Goal: Information Seeking & Learning: Find specific fact

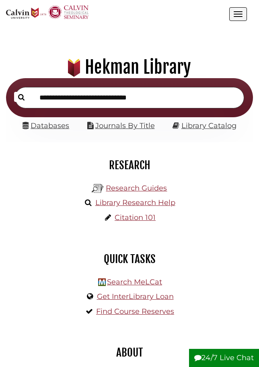
scroll to position [78, 225]
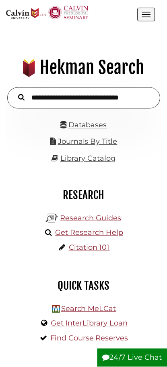
scroll to position [127, 143]
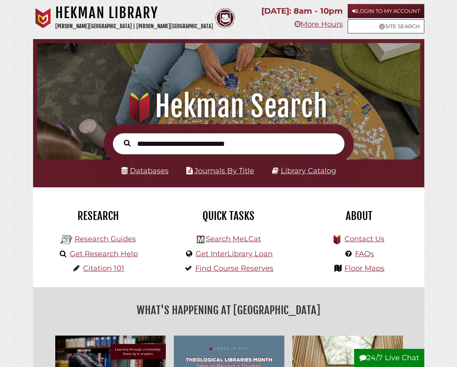
drag, startPoint x: 384, startPoint y: 28, endPoint x: 246, endPoint y: 25, distance: 137.4
click at [257, 25] on div "Thursday: 8am - 10pm More Hours" at bounding box center [302, 17] width 91 height 27
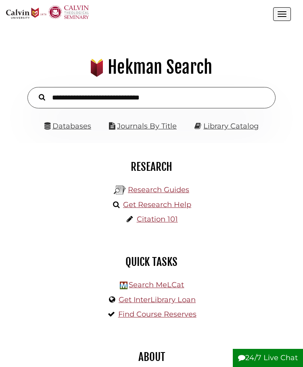
scroll to position [78, 257]
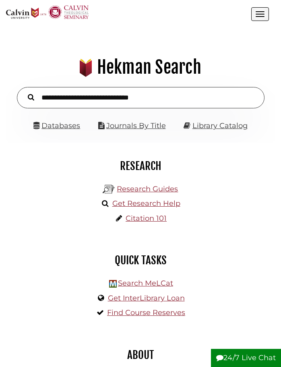
click at [257, 17] on span "Open the menu" at bounding box center [260, 16] width 9 height 1
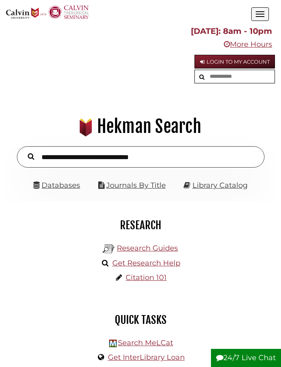
click at [257, 17] on span "Open the menu" at bounding box center [260, 16] width 9 height 1
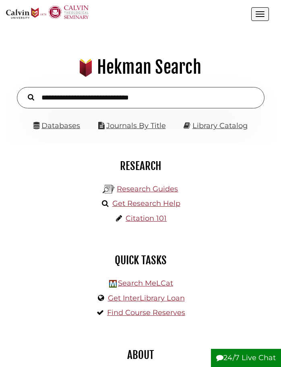
click at [261, 13] on button "Open the menu" at bounding box center [260, 14] width 18 height 14
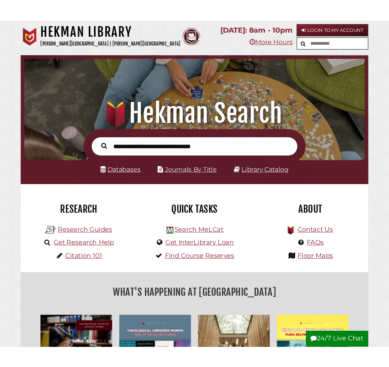
scroll to position [127, 379]
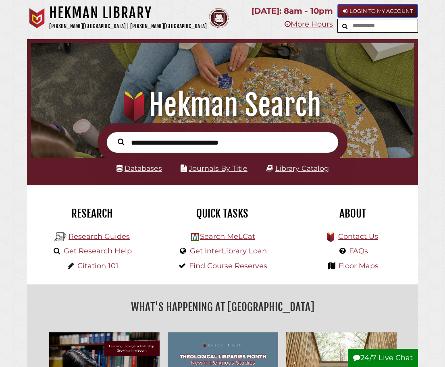
drag, startPoint x: 244, startPoint y: 16, endPoint x: 356, endPoint y: 8, distance: 111.9
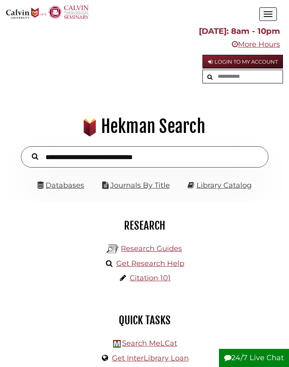
scroll to position [78, 262]
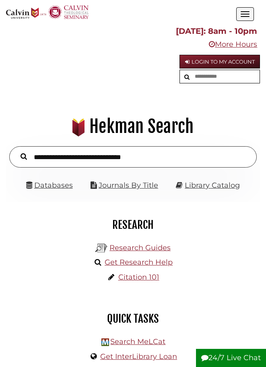
click at [247, 21] on nav "Hekman Library Calvin University | Calvin Theological Seminary .cls-1 { fill: #…" at bounding box center [133, 43] width 254 height 87
click at [247, 19] on button "Open the menu" at bounding box center [246, 14] width 18 height 14
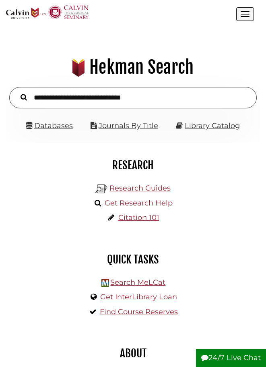
click at [247, 19] on button "Open the menu" at bounding box center [246, 14] width 18 height 14
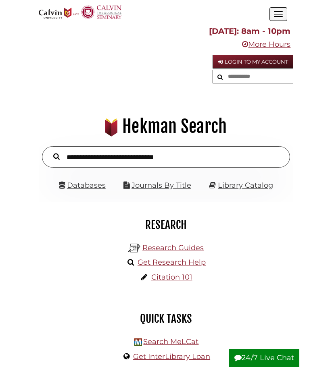
scroll to position [78, 290]
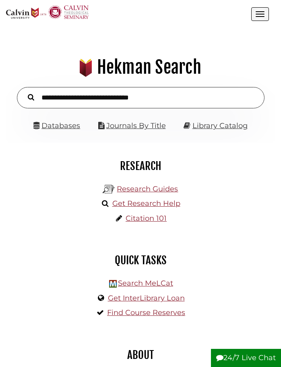
scroll to position [78, 257]
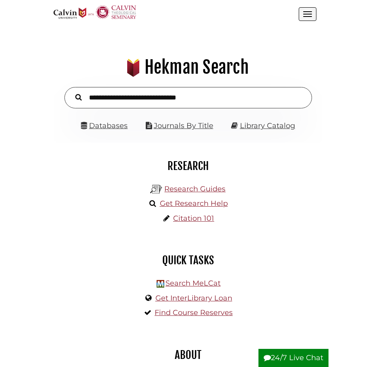
scroll to position [86, 257]
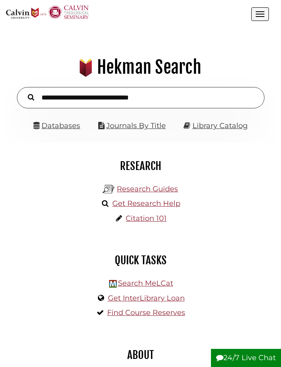
click at [262, 17] on button "Open the menu" at bounding box center [260, 14] width 18 height 14
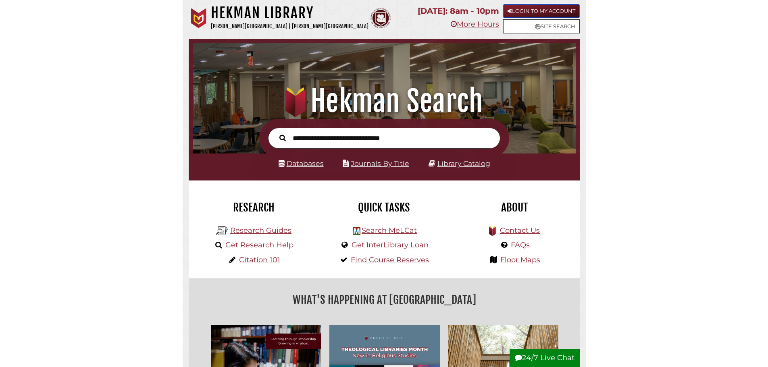
scroll to position [153, 459]
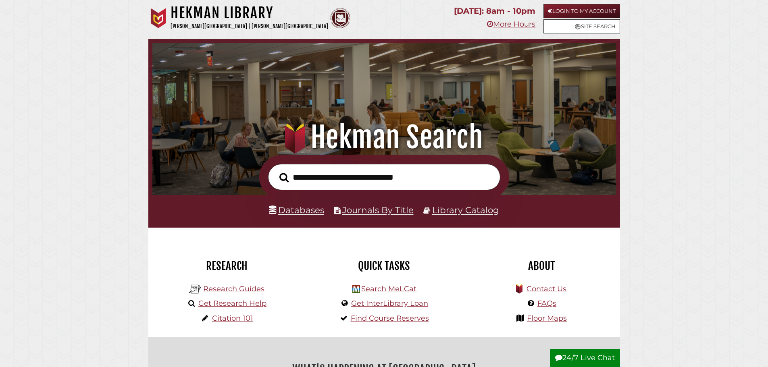
click at [281, 182] on input "text" at bounding box center [384, 177] width 232 height 26
type input "*****"
click at [275, 170] on button "Search" at bounding box center [283, 177] width 17 height 15
